Goal: Transaction & Acquisition: Purchase product/service

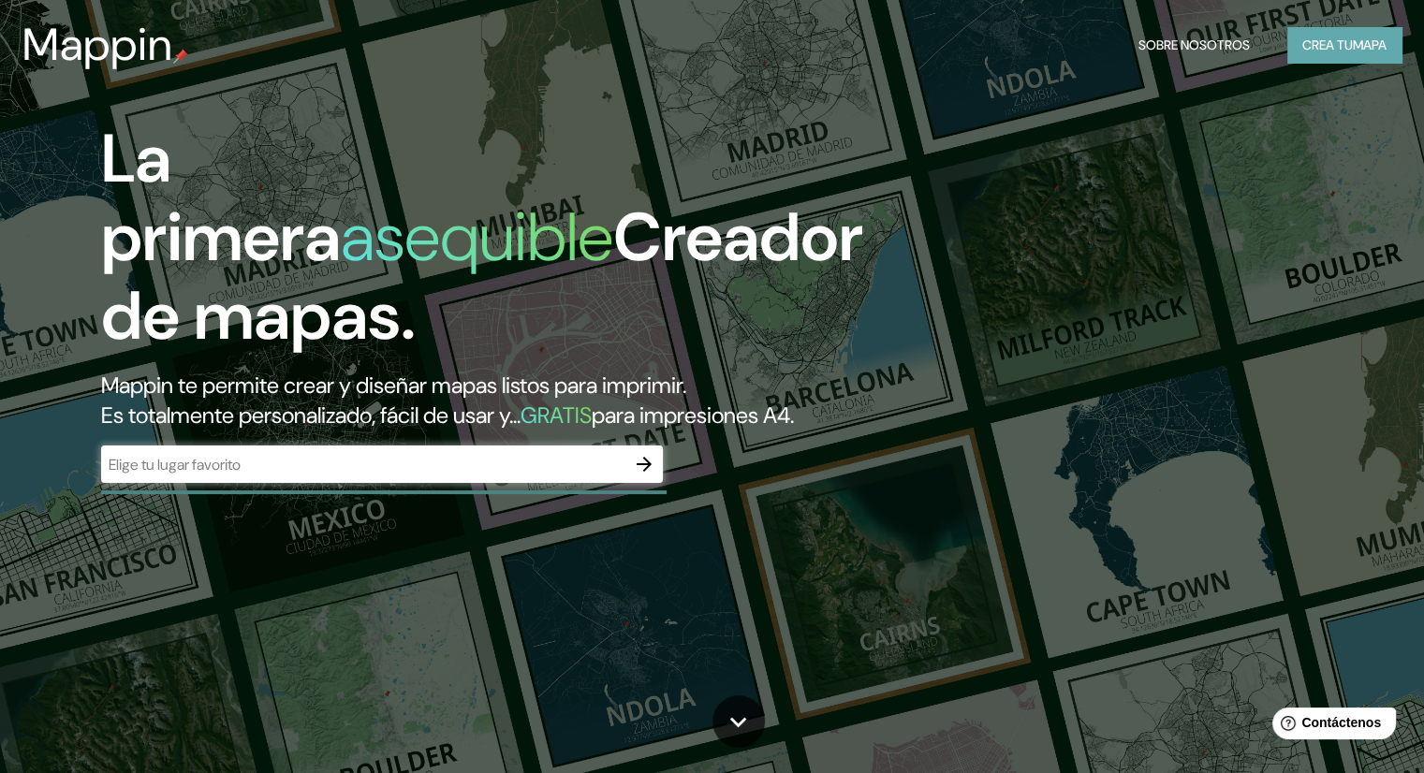
click at [1320, 35] on font "Crea tu" at bounding box center [1327, 45] width 51 height 24
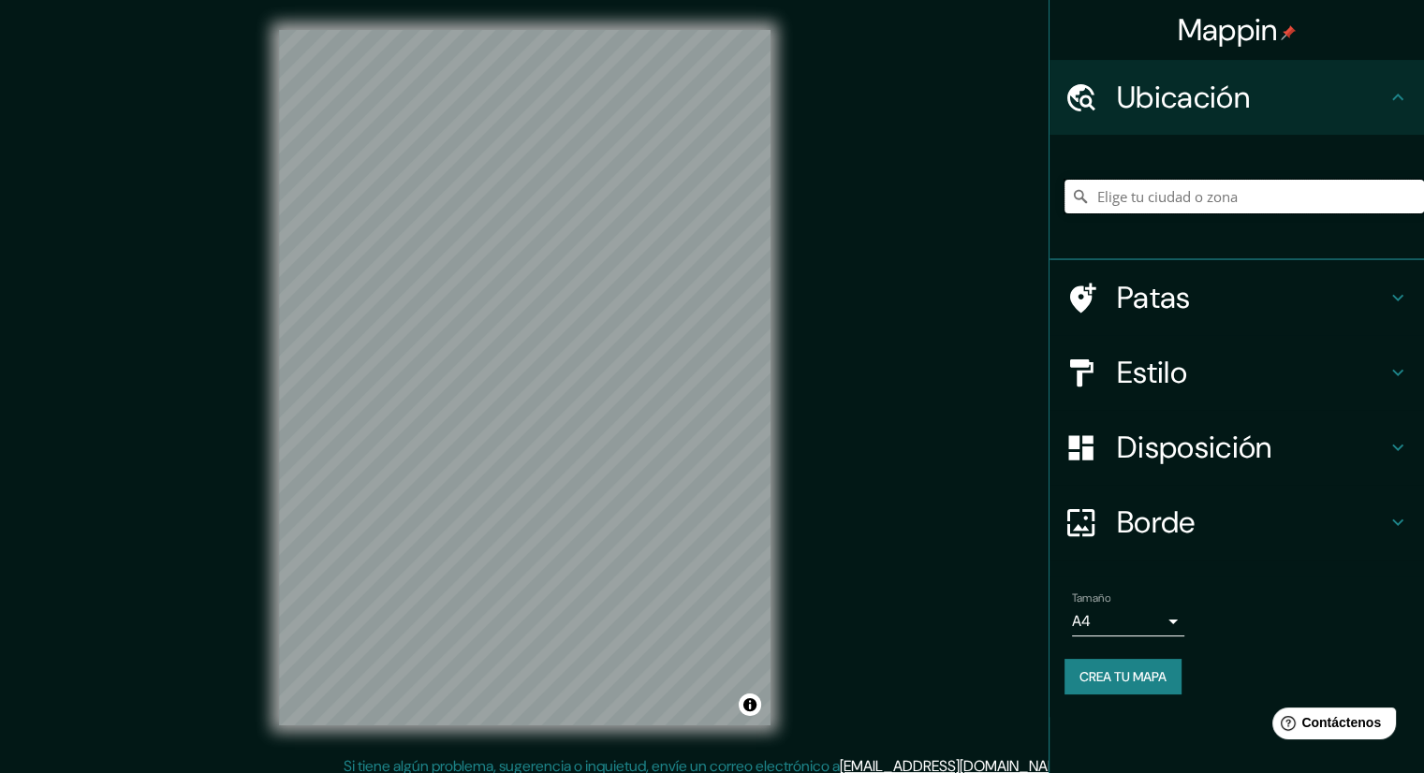
click at [1166, 199] on input "Elige tu ciudad o zona" at bounding box center [1244, 197] width 360 height 34
click at [1386, 244] on div "[GEOGRAPHIC_DATA], [GEOGRAPHIC_DATA], [GEOGRAPHIC_DATA], [GEOGRAPHIC_DATA]" at bounding box center [1237, 197] width 374 height 125
drag, startPoint x: 1369, startPoint y: 196, endPoint x: 1210, endPoint y: 196, distance: 159.2
click at [1210, 196] on input "[GEOGRAPHIC_DATA], [GEOGRAPHIC_DATA], [GEOGRAPHIC_DATA], [GEOGRAPHIC_DATA]" at bounding box center [1244, 197] width 360 height 34
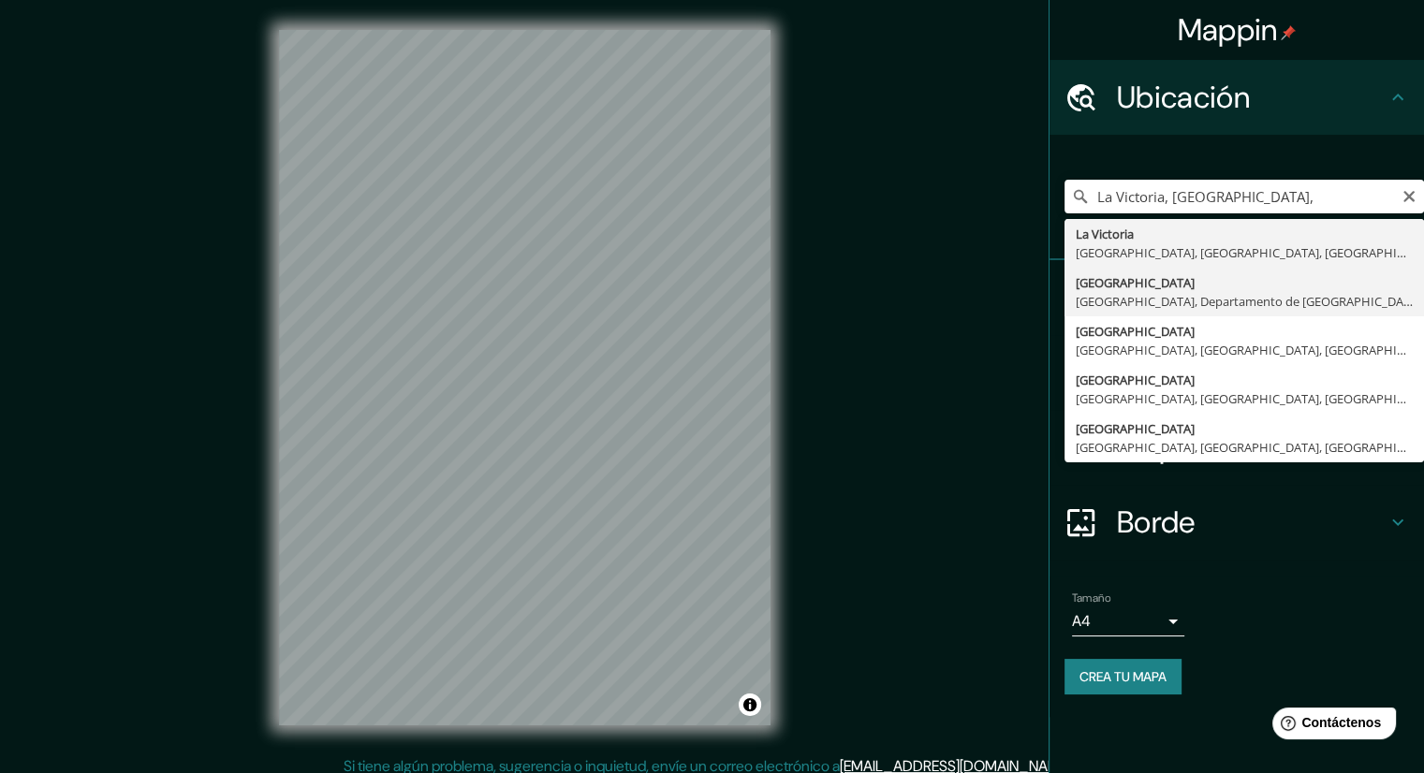
type input "[GEOGRAPHIC_DATA], [GEOGRAPHIC_DATA], [GEOGRAPHIC_DATA], [GEOGRAPHIC_DATA]"
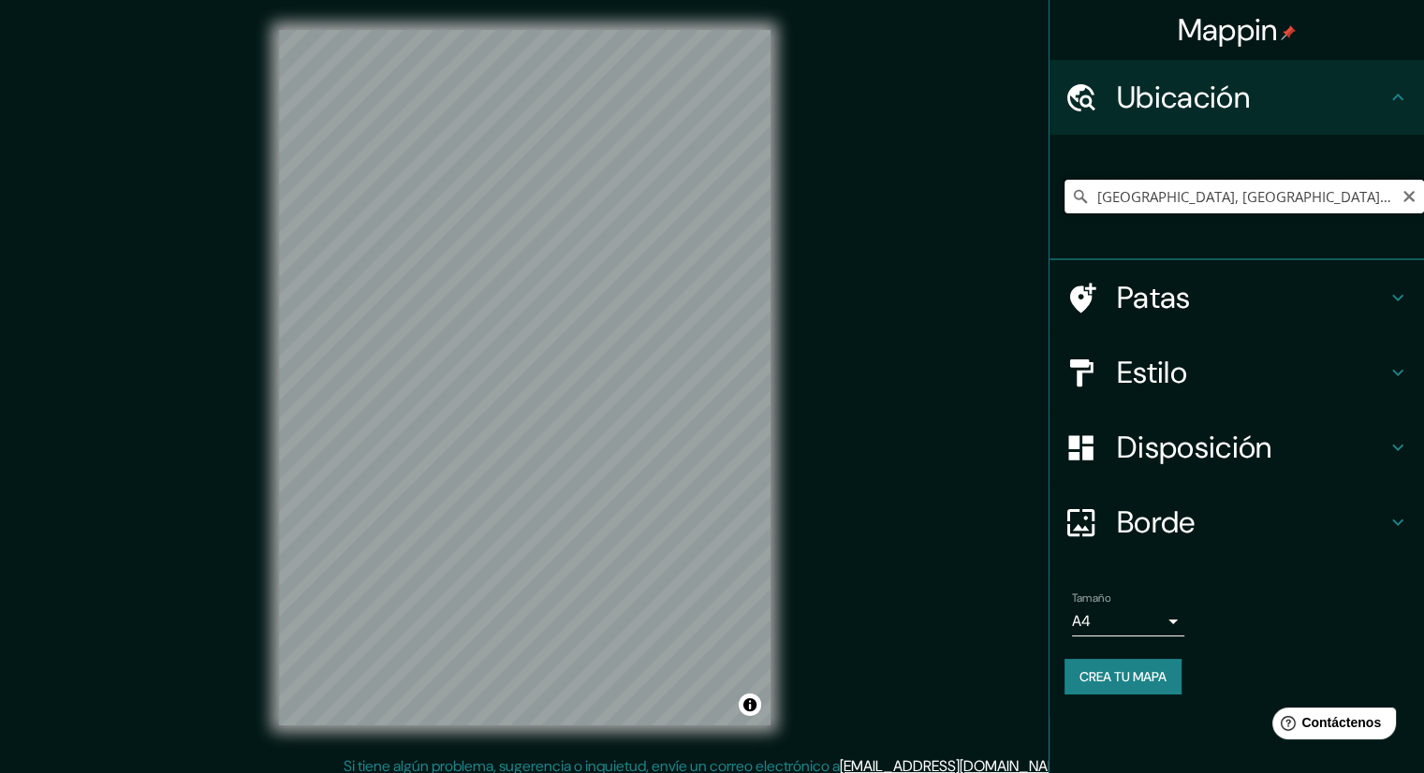
click at [1389, 202] on input "[GEOGRAPHIC_DATA], [GEOGRAPHIC_DATA], [GEOGRAPHIC_DATA], [GEOGRAPHIC_DATA]" at bounding box center [1244, 197] width 360 height 34
click at [1410, 194] on icon "Claro" at bounding box center [1408, 196] width 11 height 11
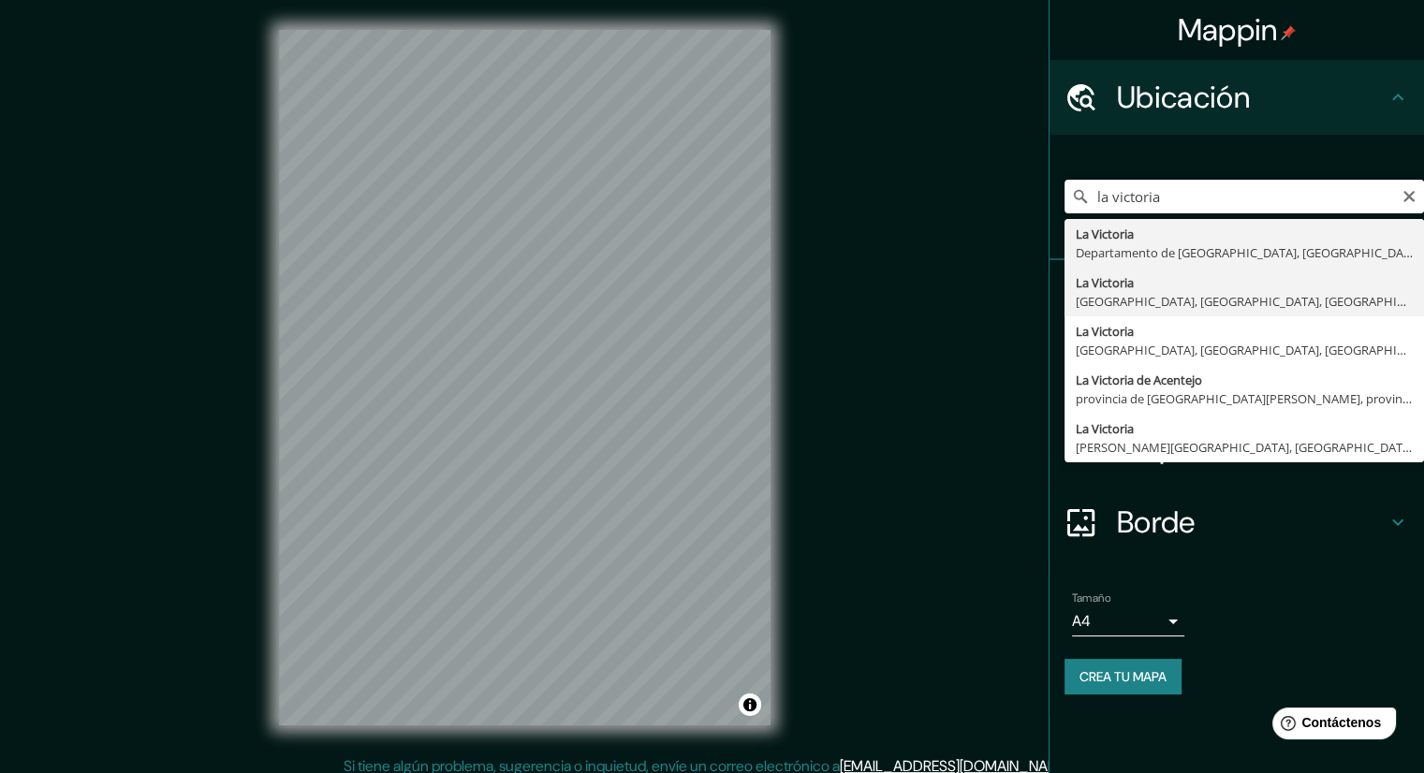
type input "[GEOGRAPHIC_DATA], [GEOGRAPHIC_DATA], [GEOGRAPHIC_DATA], [GEOGRAPHIC_DATA]"
